Goal: Information Seeking & Learning: Learn about a topic

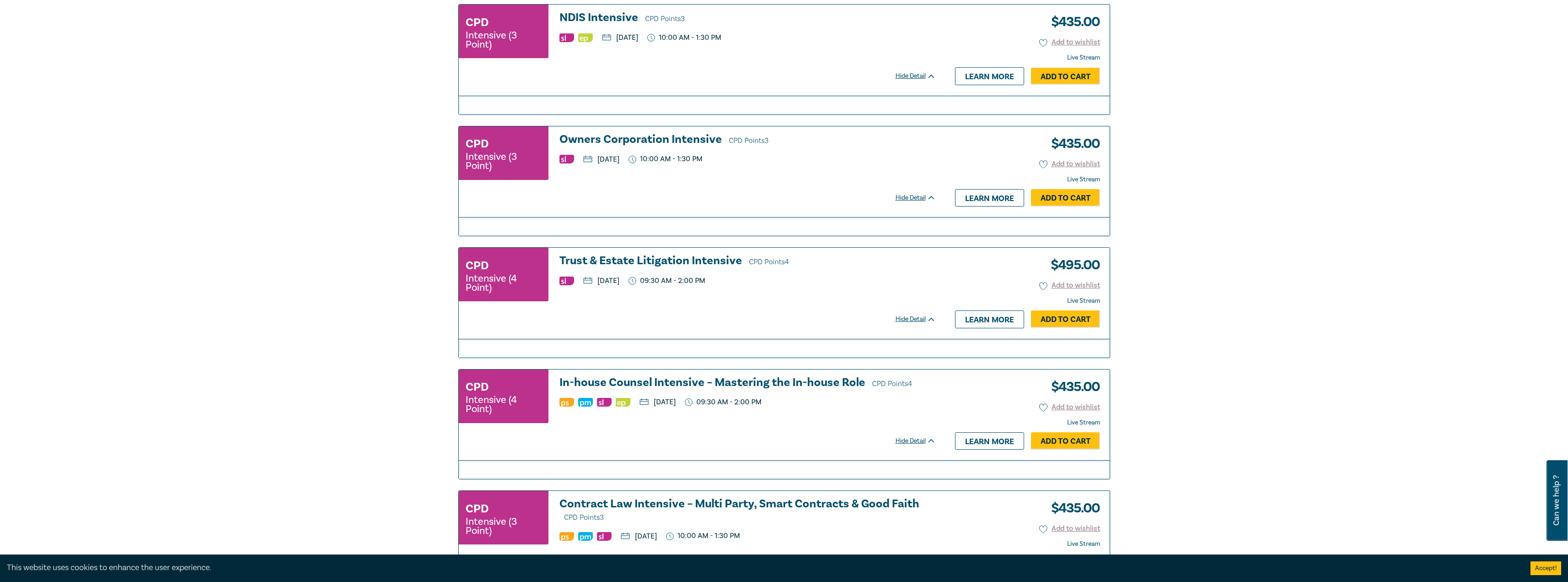
scroll to position [33, 0]
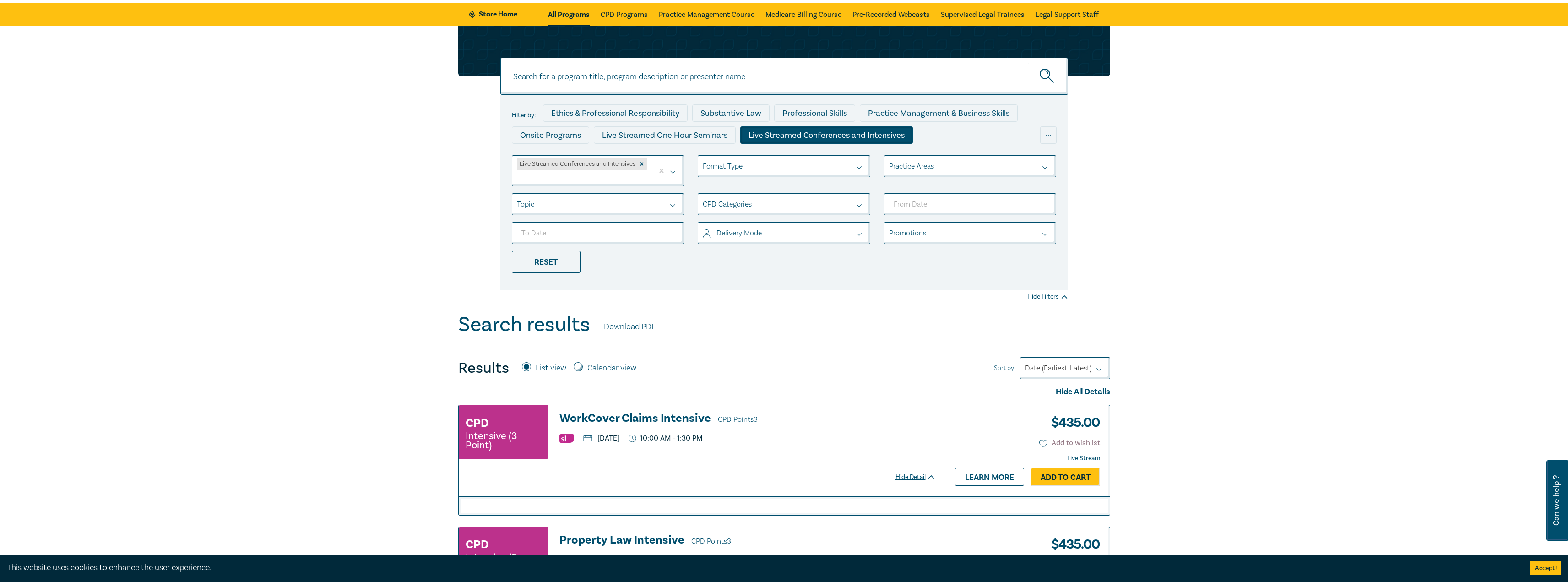
click at [643, 164] on icon "Remove Live Streamed Conferences and Intensives" at bounding box center [642, 164] width 6 height 6
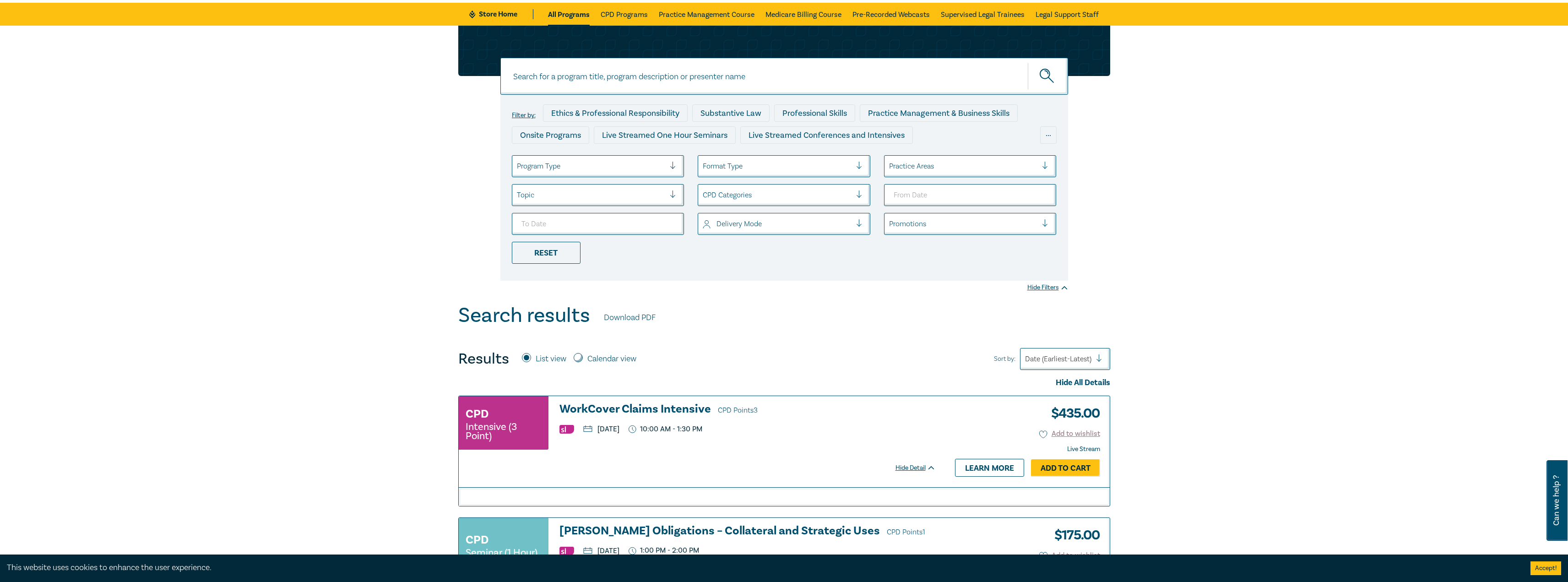
click at [604, 165] on div at bounding box center [591, 166] width 149 height 12
click at [609, 195] on div "Live Streamed One Hour Seminars" at bounding box center [598, 192] width 172 height 19
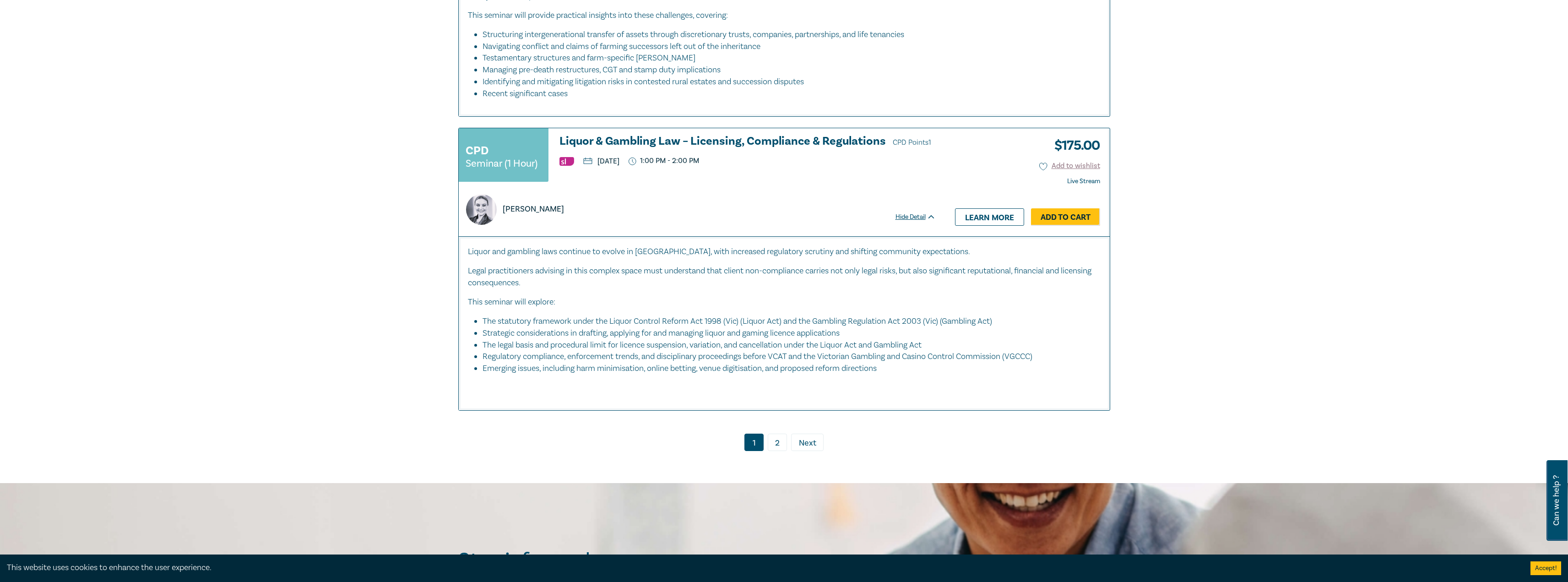
scroll to position [4384, 0]
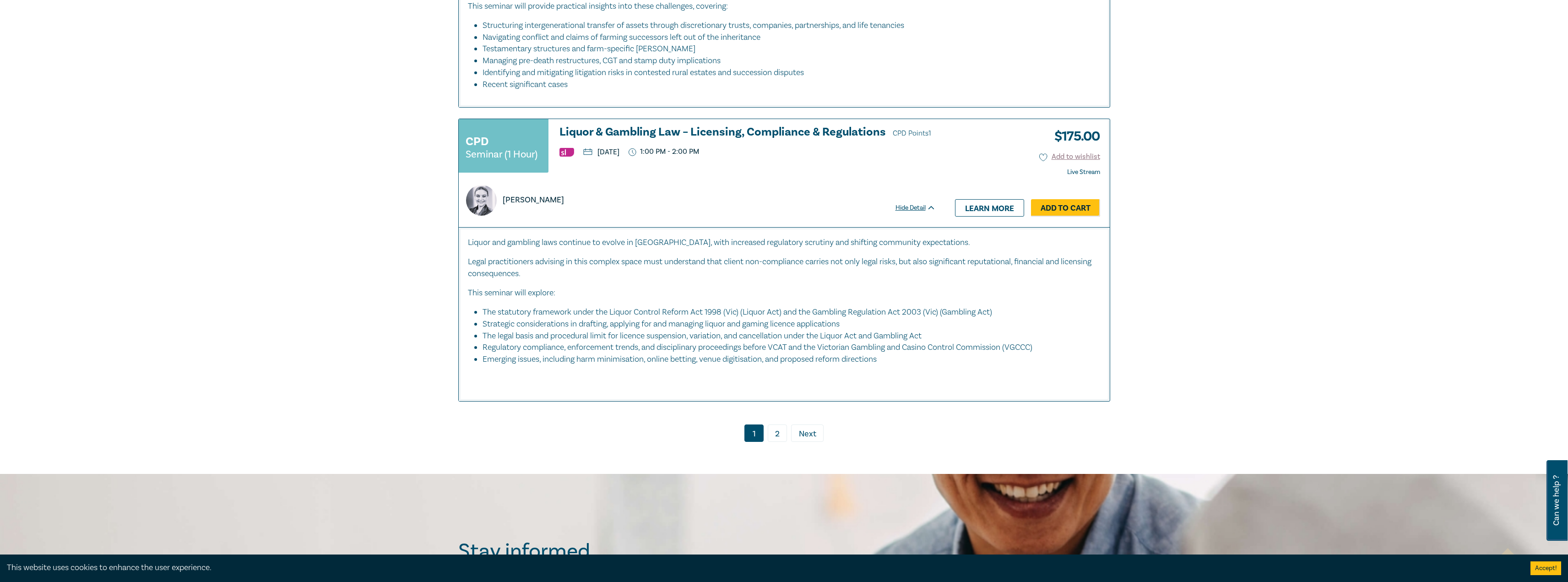
click at [777, 426] on link "2" at bounding box center [777, 433] width 19 height 17
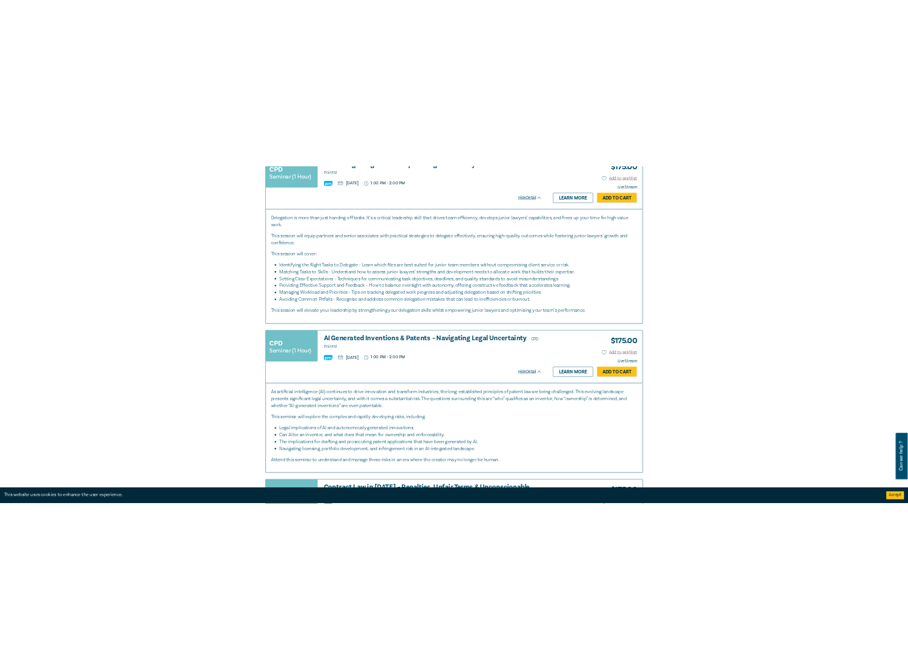
scroll to position [906, 0]
